Goal: Find specific page/section: Find specific page/section

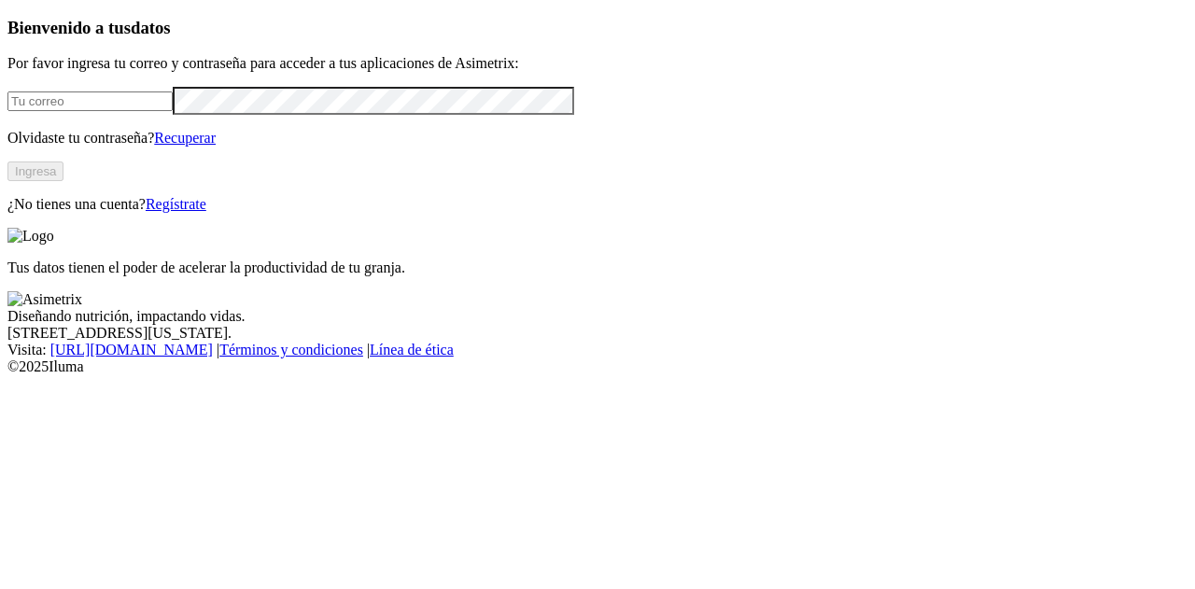
type input "[PERSON_NAME][EMAIL_ADDRESS][PERSON_NAME][DOMAIN_NAME]"
click at [64, 181] on button "Ingresa" at bounding box center [35, 172] width 56 height 20
